Goal: Task Accomplishment & Management: Manage account settings

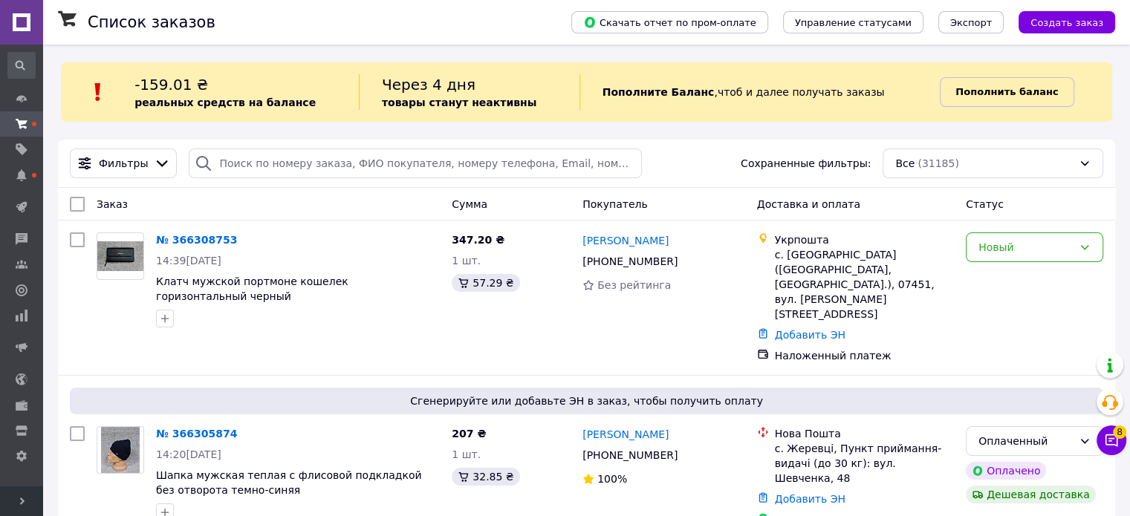
click at [998, 101] on link "Пополнить баланс" at bounding box center [1007, 92] width 134 height 30
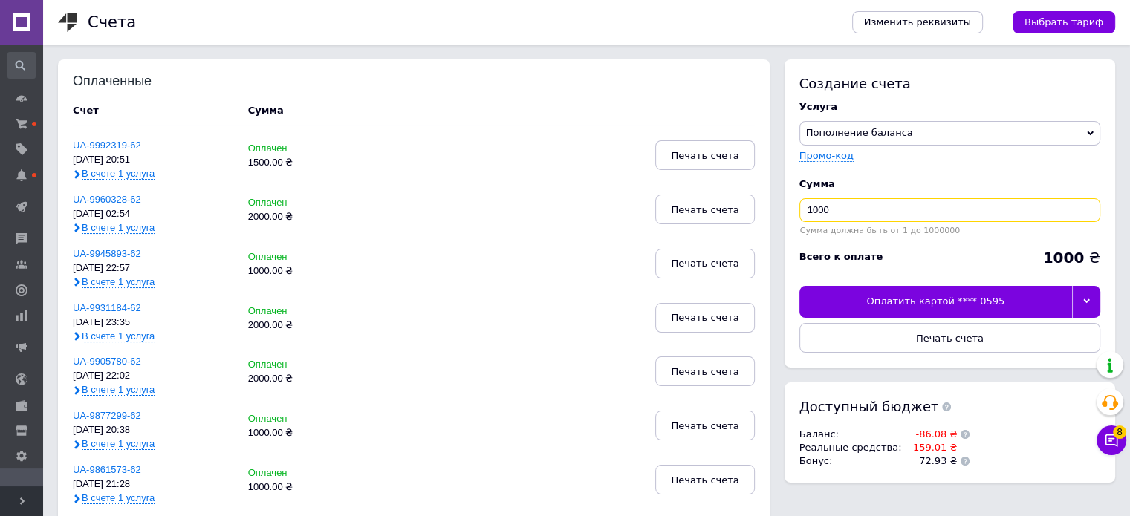
click at [806, 212] on input "1000" at bounding box center [949, 210] width 301 height 24
type input "2000"
click at [1085, 293] on div at bounding box center [1086, 301] width 28 height 31
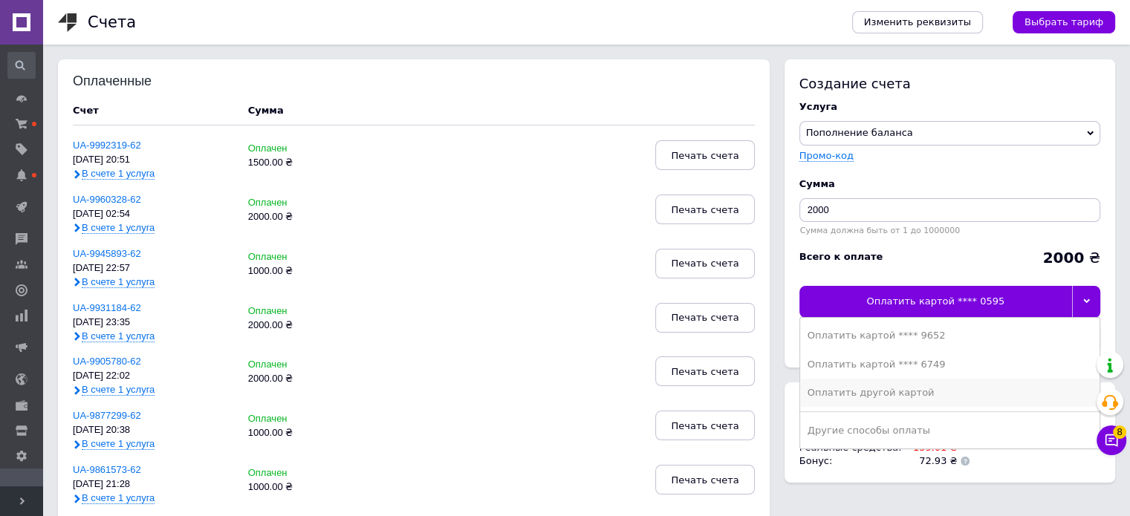
click at [843, 395] on div "Оплатить другой картой" at bounding box center [950, 392] width 285 height 13
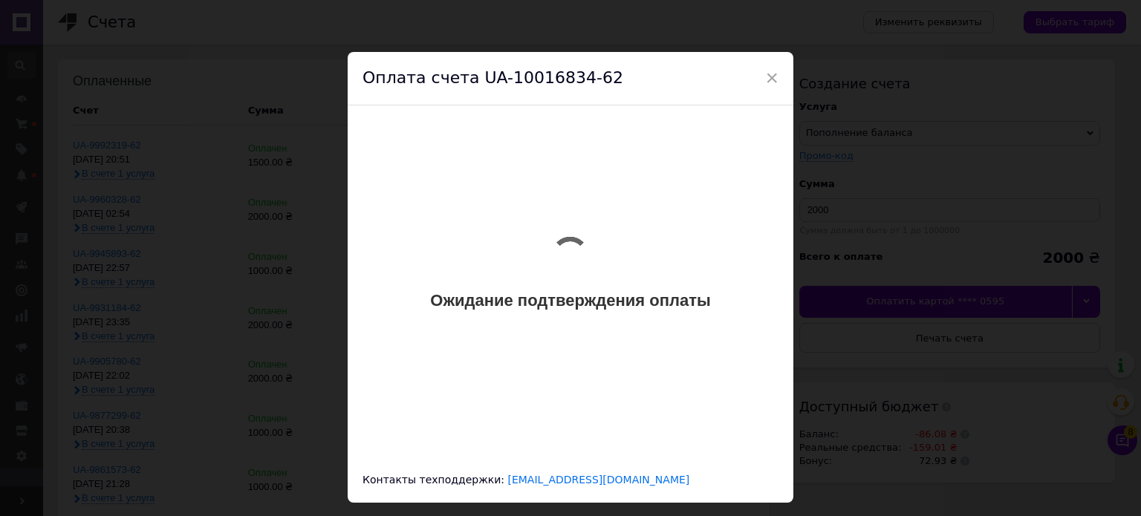
click at [597, 392] on div "Ожидание подтверждения оплаты" at bounding box center [571, 277] width 404 height 302
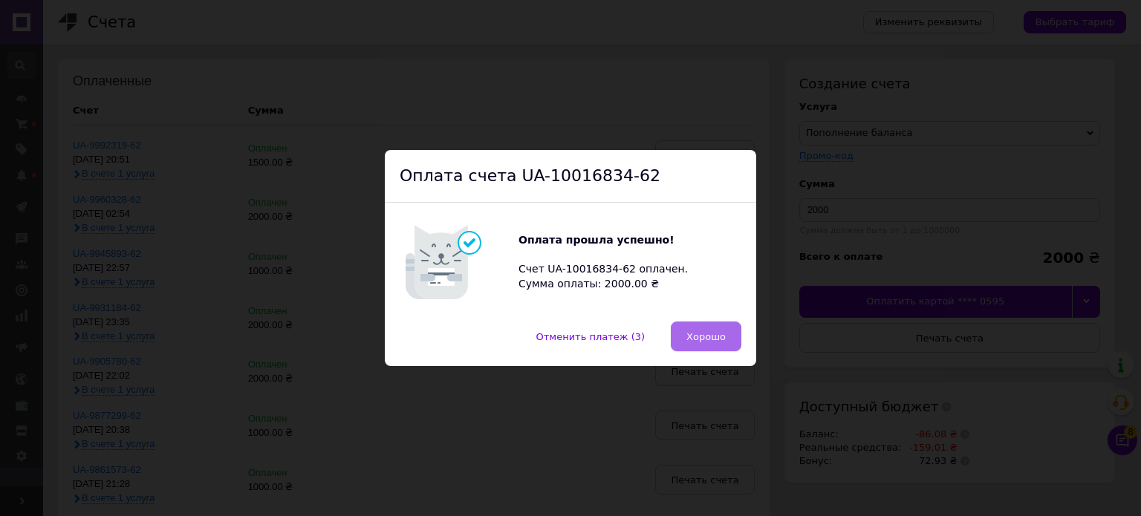
click at [707, 338] on span "Хорошо" at bounding box center [706, 336] width 39 height 11
